Goal: Check status: Check status

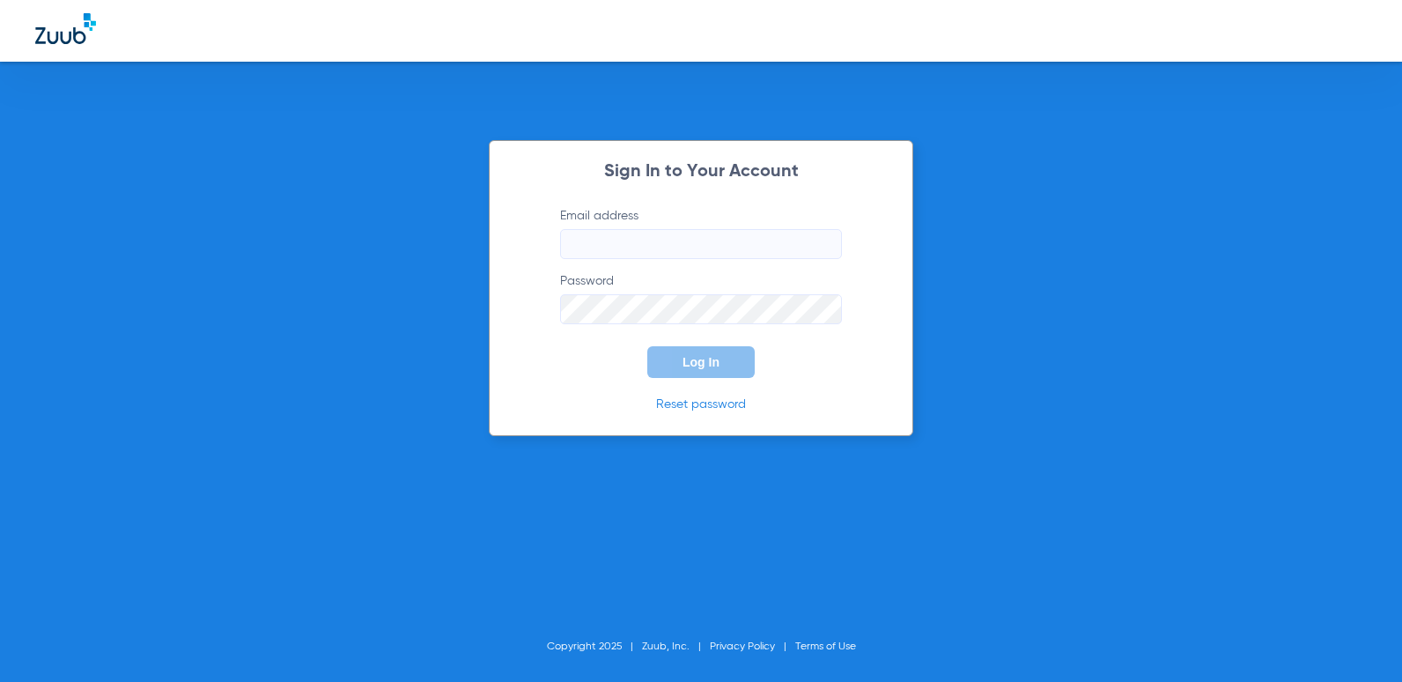
click at [699, 255] on input "Email address" at bounding box center [701, 244] width 282 height 30
type input "[EMAIL_ADDRESS][DOMAIN_NAME]"
click at [647, 346] on button "Log In" at bounding box center [700, 362] width 107 height 32
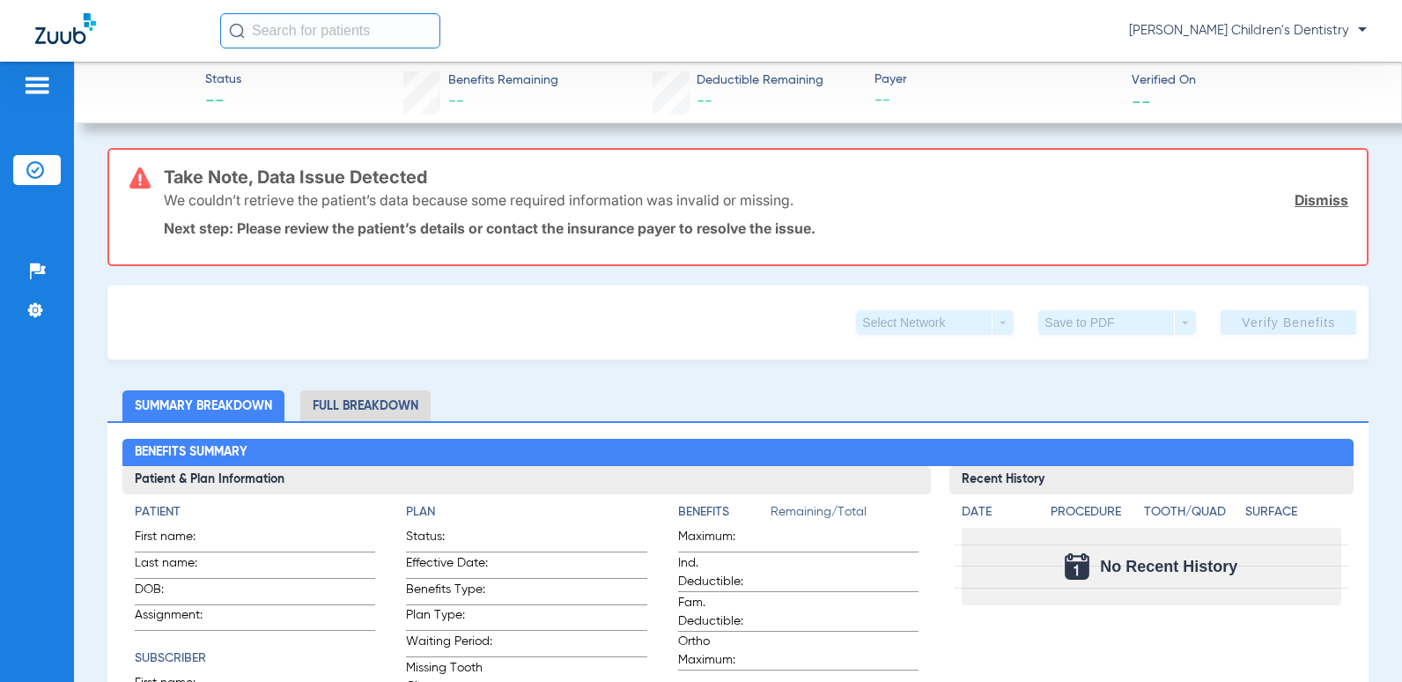
click at [282, 30] on input "text" at bounding box center [330, 30] width 220 height 35
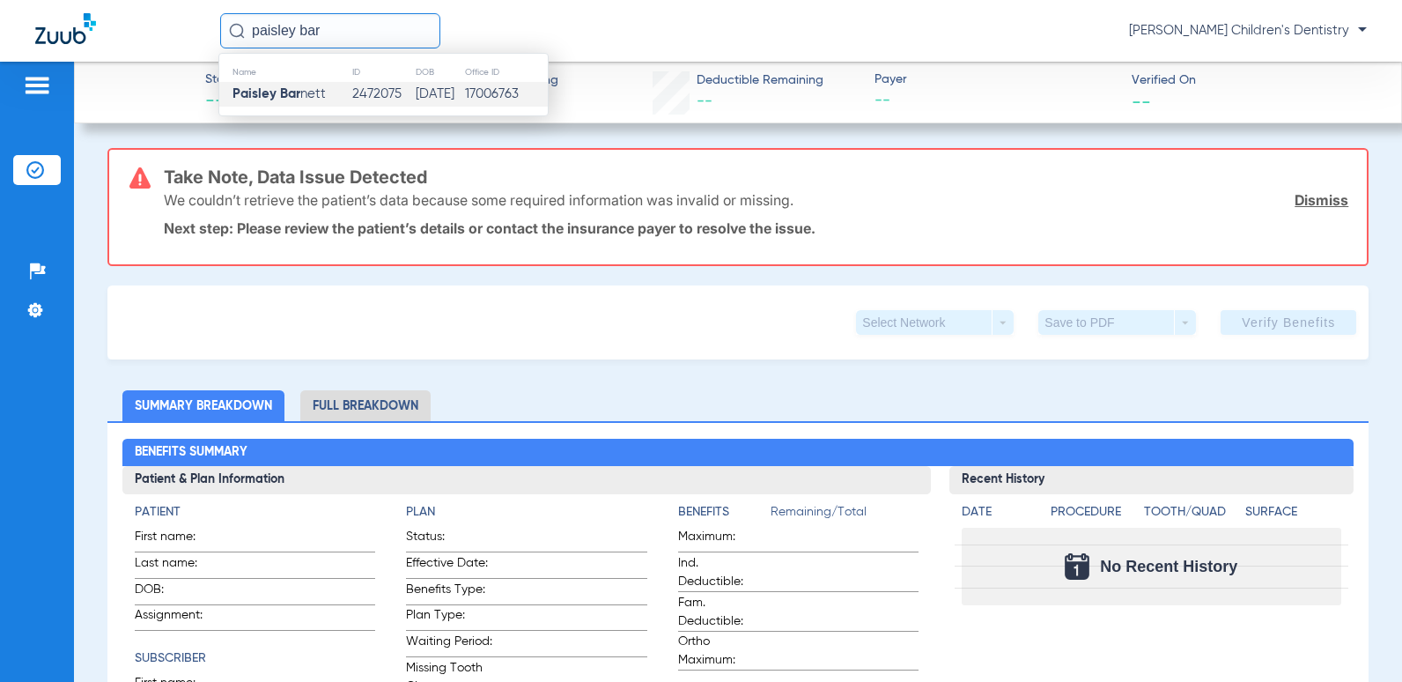
type input "paisley bar"
click at [351, 100] on td "2472075" at bounding box center [382, 94] width 63 height 25
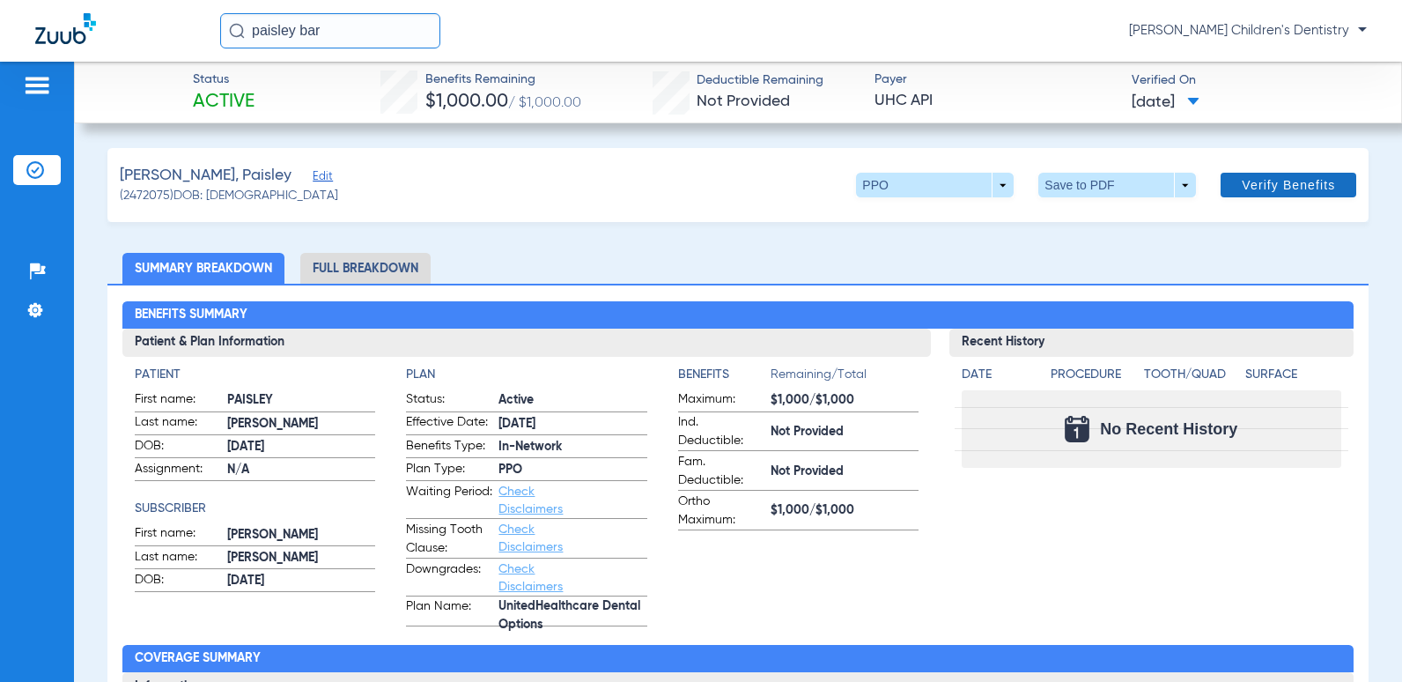
click at [1267, 181] on span "Verify Benefits" at bounding box center [1288, 185] width 93 height 14
click at [358, 272] on li "Full Breakdown" at bounding box center [365, 268] width 130 height 31
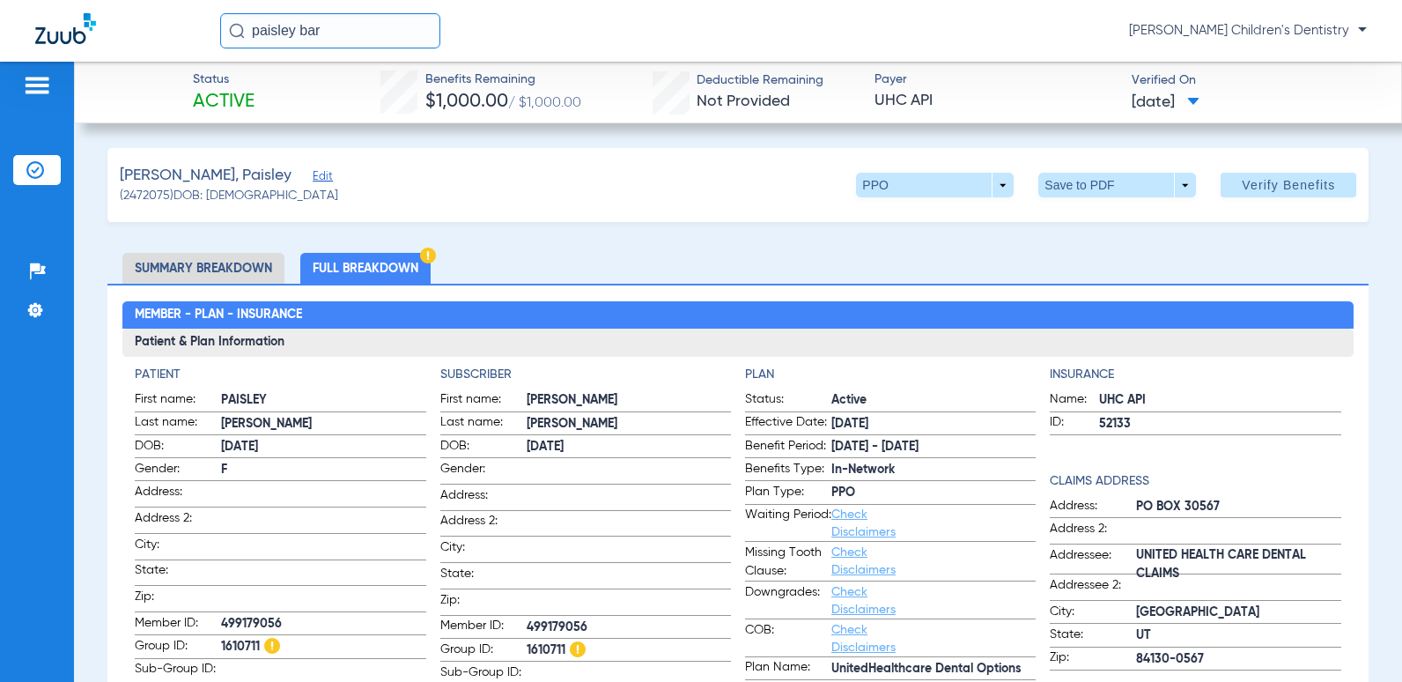
click at [229, 264] on li "Summary Breakdown" at bounding box center [203, 268] width 162 height 31
